Goal: Task Accomplishment & Management: Use online tool/utility

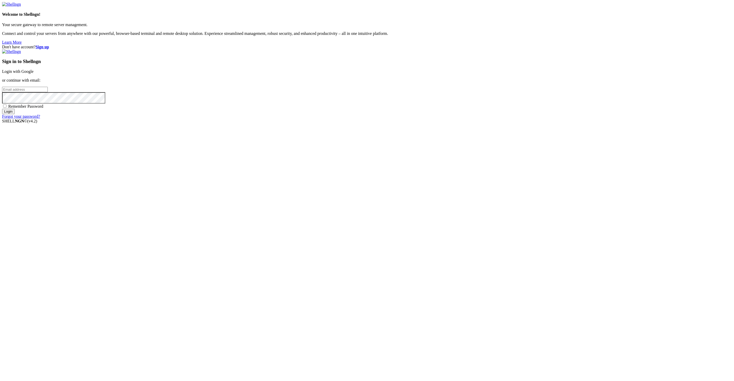
type input "[EMAIL_ADDRESS][DOMAIN_NAME]"
click at [15, 114] on input "Login" at bounding box center [8, 111] width 13 height 5
click at [48, 83] on input "number" at bounding box center [25, 80] width 46 height 5
type input "708067"
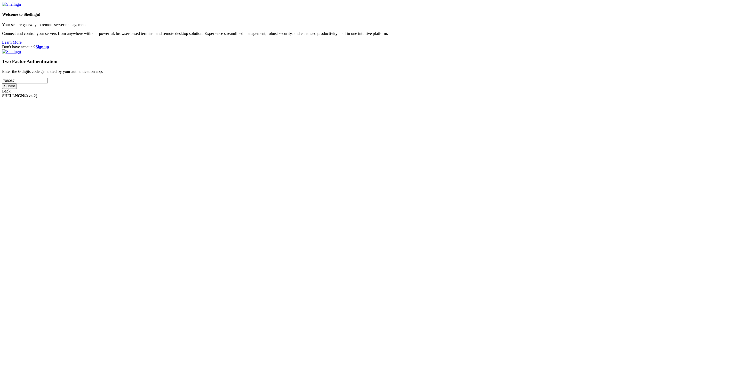
click at [2, 83] on input "Submit" at bounding box center [9, 85] width 15 height 5
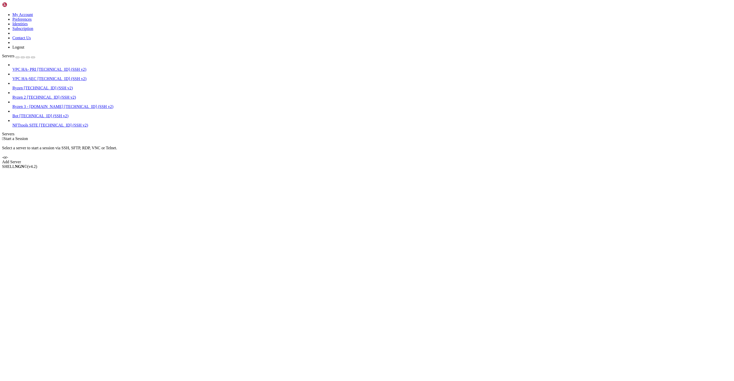
click at [18, 114] on span "Bot" at bounding box center [15, 116] width 6 height 4
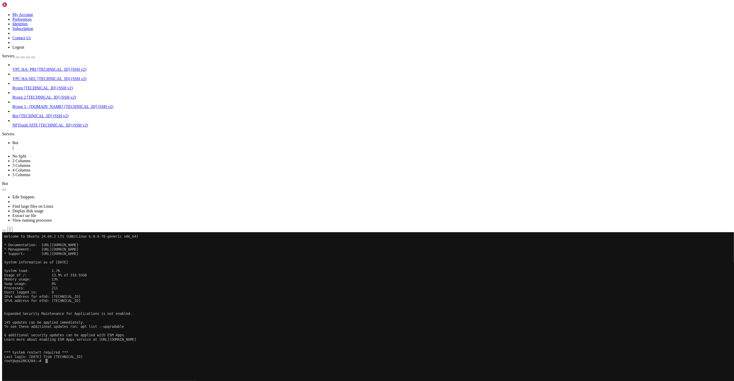
click at [307, 335] on x-row "6 additional security updates can be applied with ESM Apps." at bounding box center [336, 335] width 665 height 4
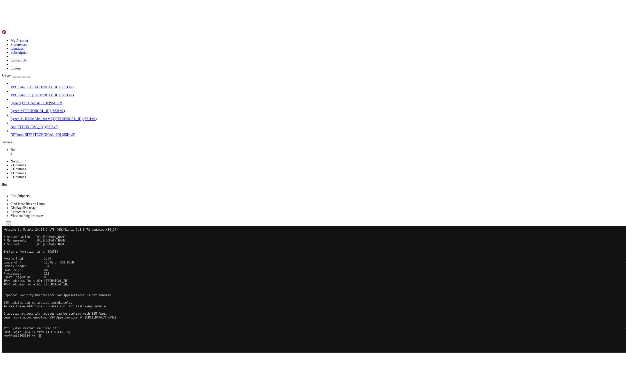
scroll to position [5, 1]
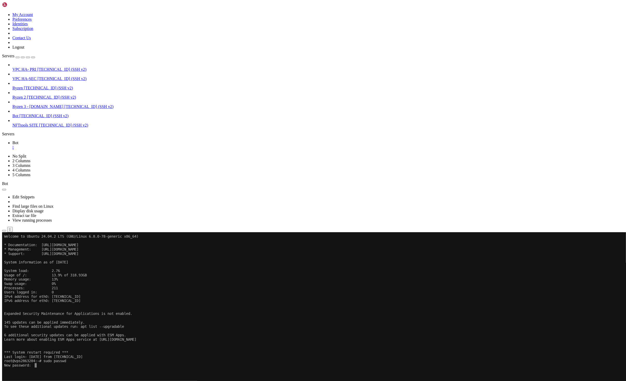
click at [341, 361] on x-row "root@vps2863284:~# sudo passwd" at bounding box center [282, 360] width 556 height 4
